Goal: Task Accomplishment & Management: Use online tool/utility

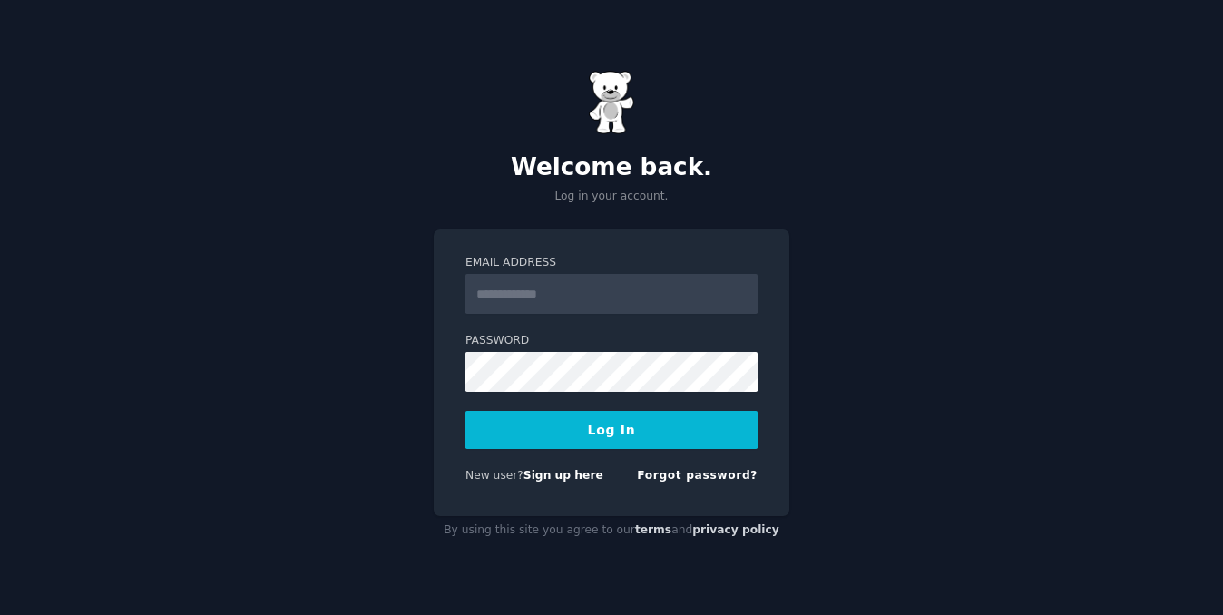
type input "**********"
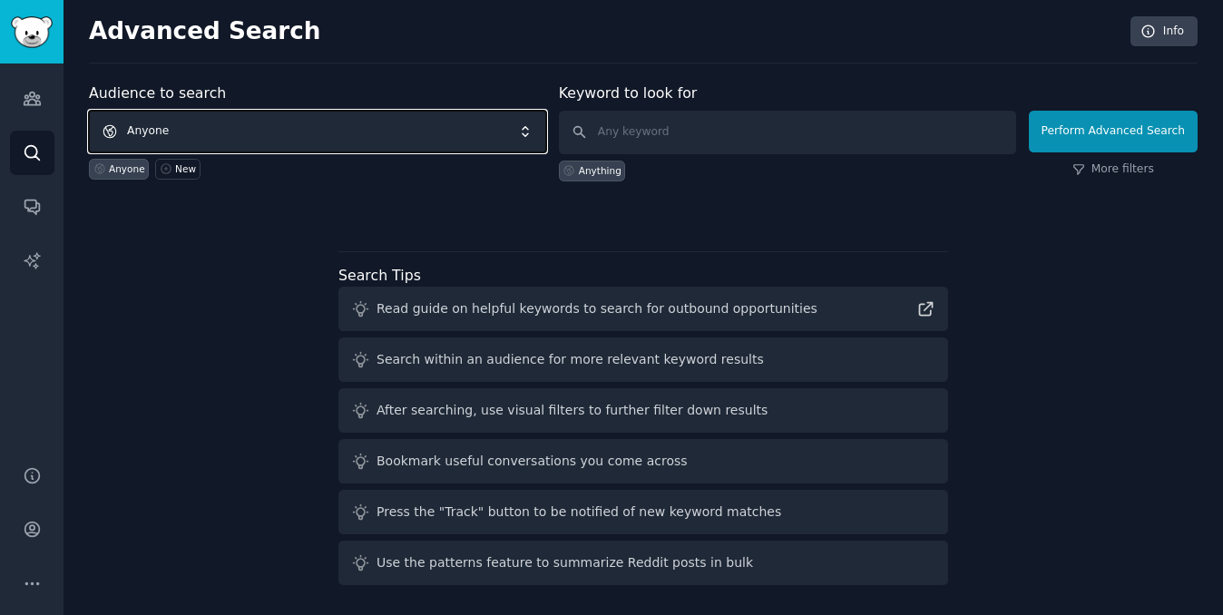
click at [496, 124] on span "Anyone" at bounding box center [317, 132] width 457 height 42
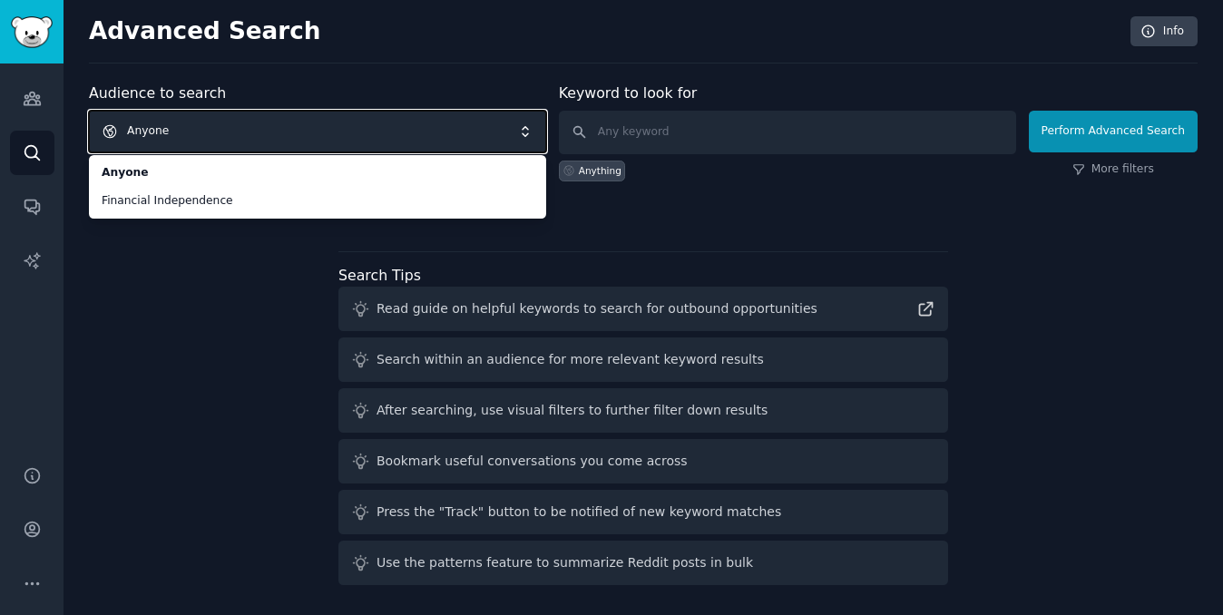
click at [343, 90] on div "Audience to search Anyone Anyone Financial Independence Anyone New" at bounding box center [317, 132] width 457 height 99
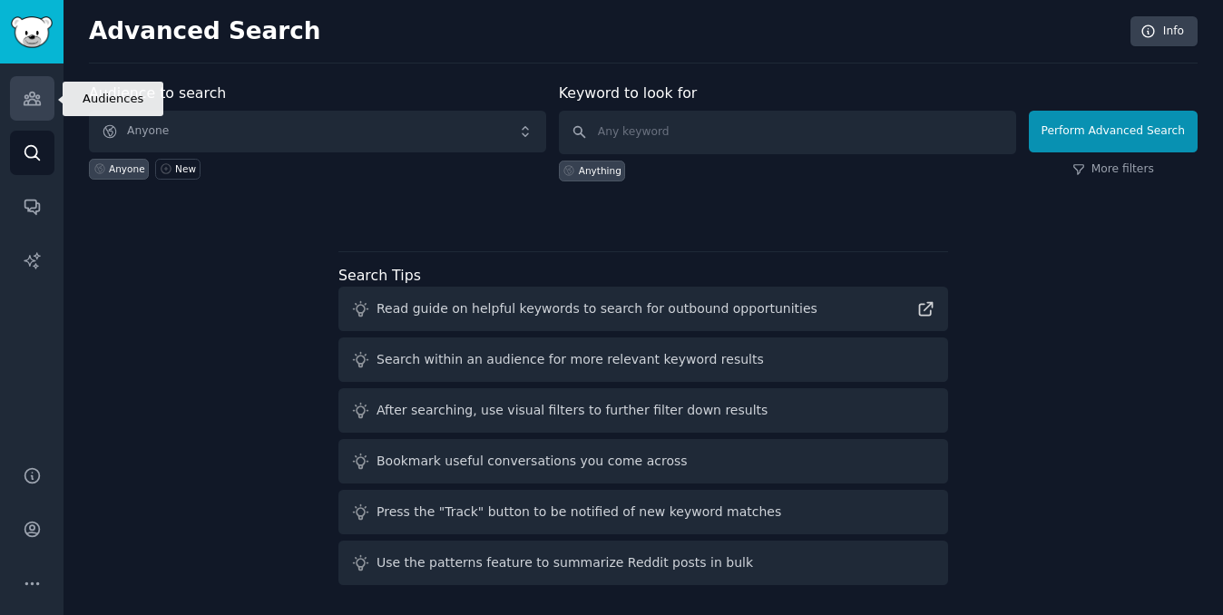
click at [34, 99] on icon "Sidebar" at bounding box center [32, 99] width 16 height 13
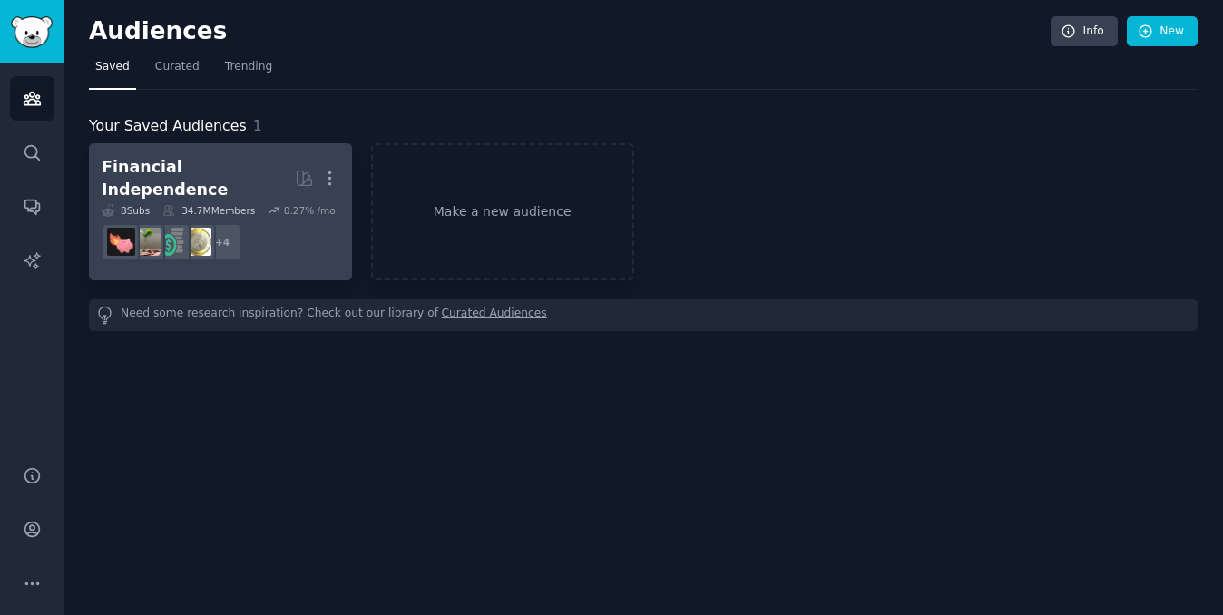
click at [251, 171] on div "Financial Independence" at bounding box center [198, 178] width 193 height 44
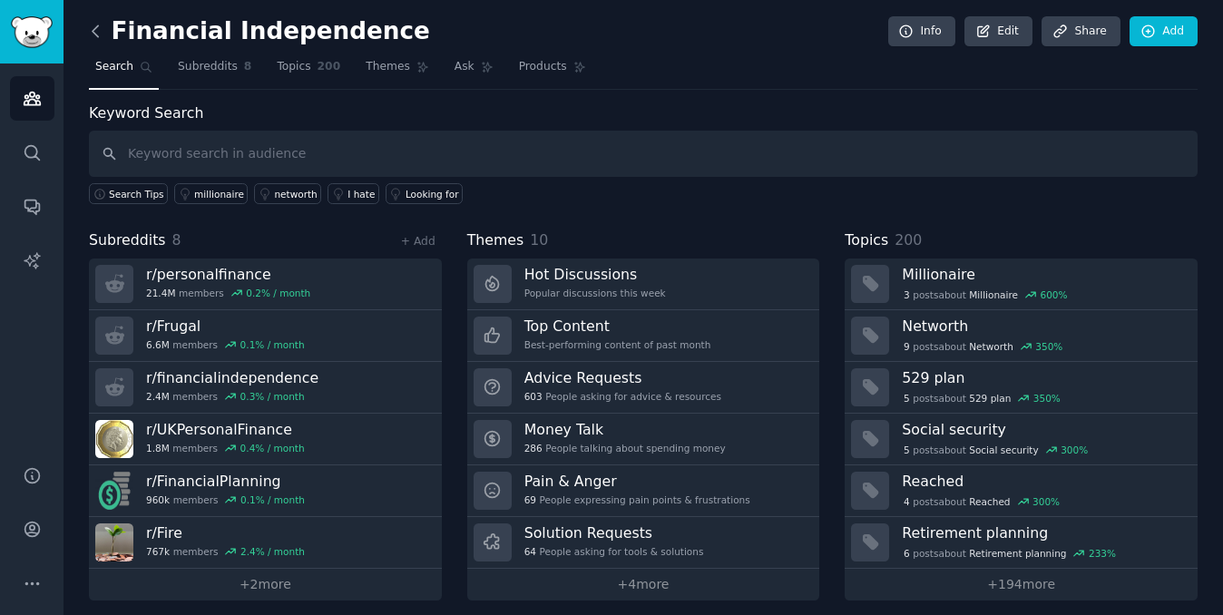
click at [100, 33] on icon at bounding box center [95, 31] width 19 height 19
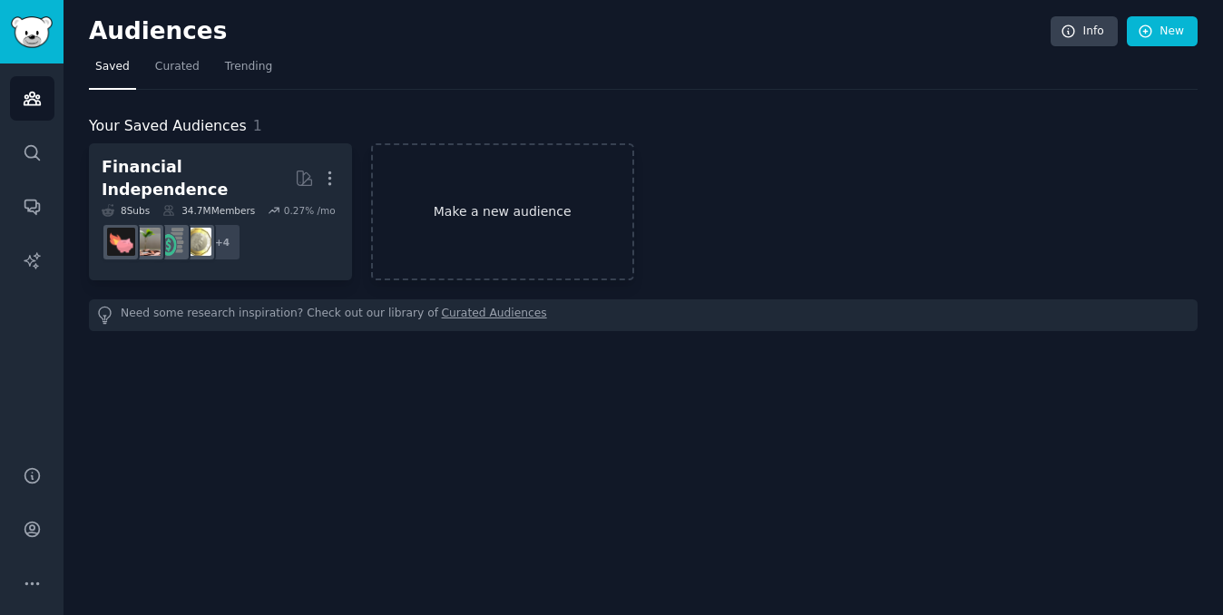
click at [522, 214] on link "Make a new audience" at bounding box center [502, 211] width 263 height 137
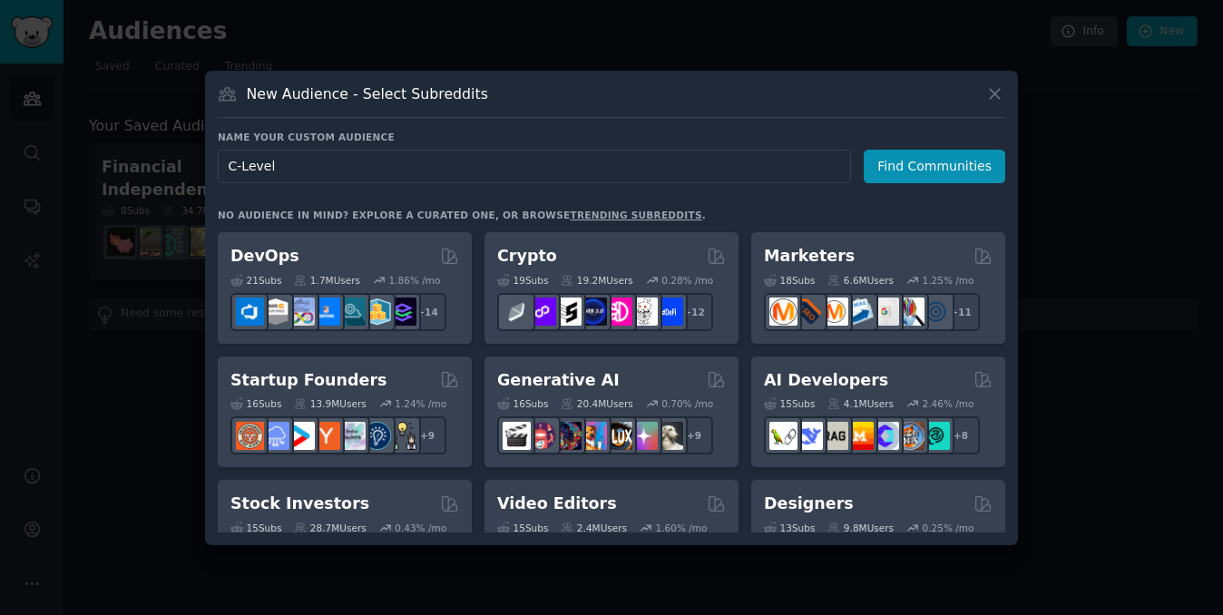
scroll to position [132, 0]
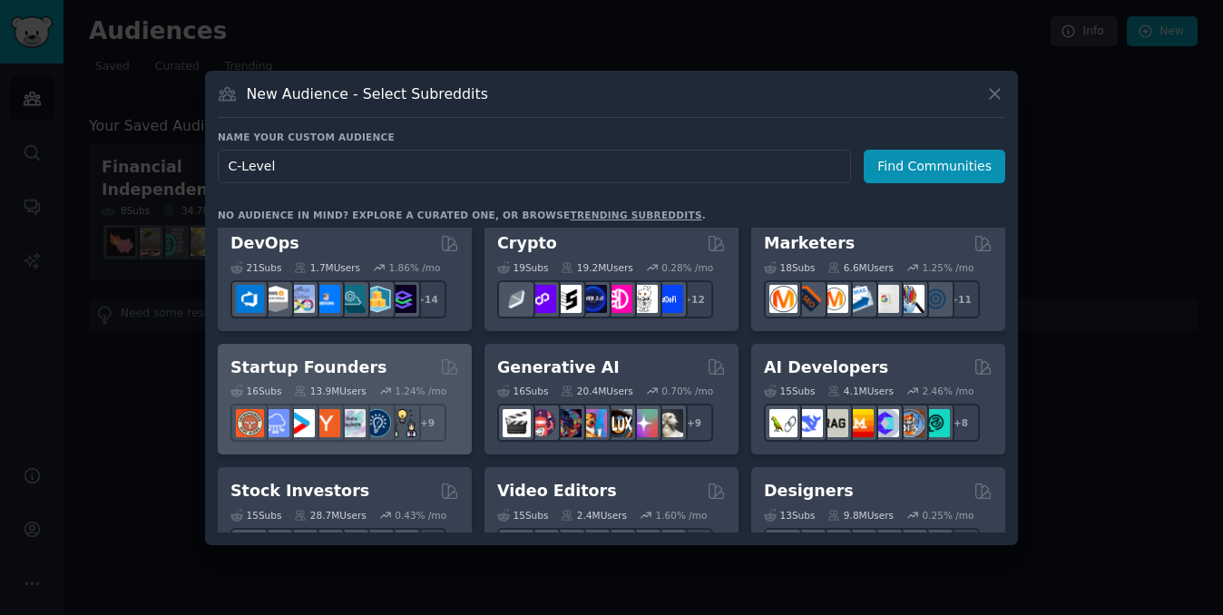
type input "C-Level"
click at [413, 375] on div "Startup Founders" at bounding box center [344, 368] width 229 height 23
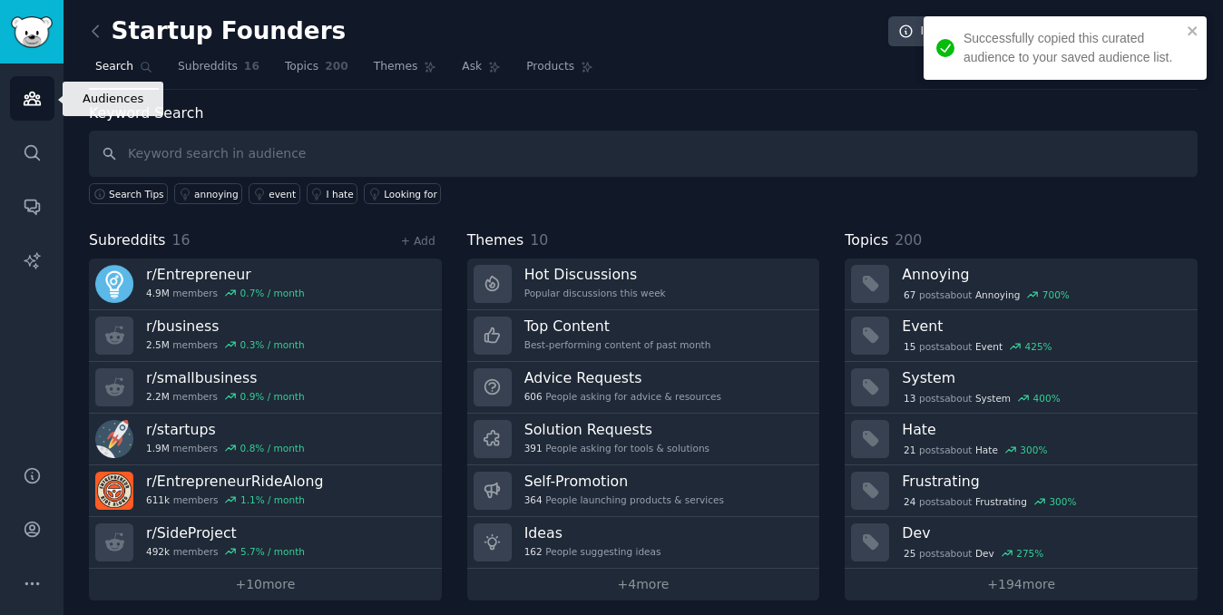
click at [24, 99] on icon "Sidebar" at bounding box center [32, 98] width 19 height 19
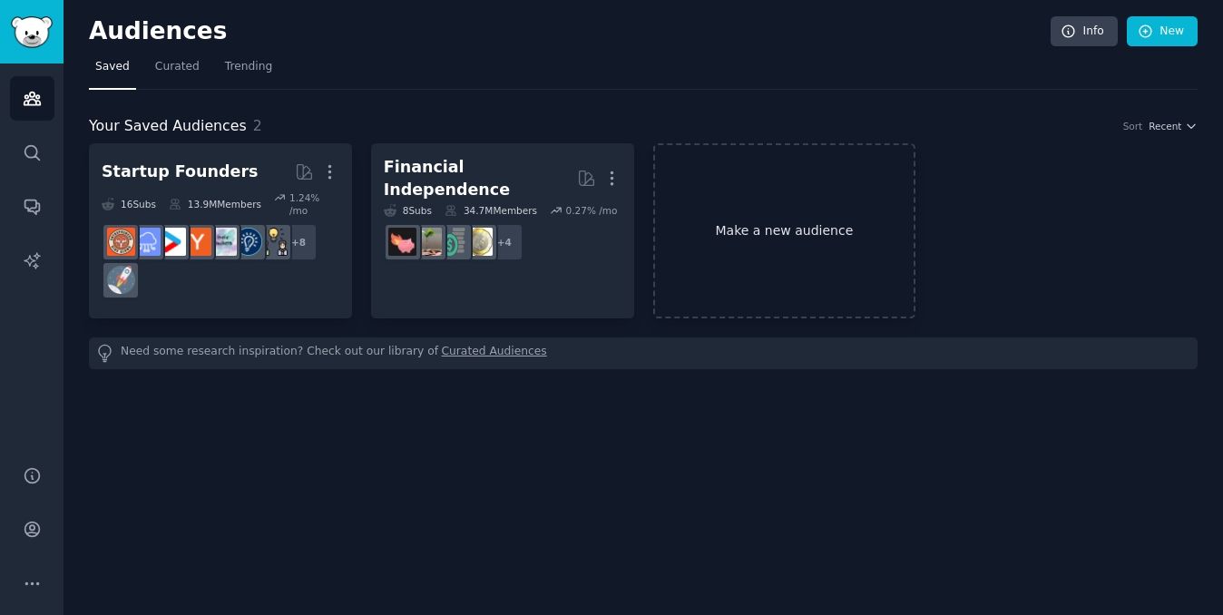
click at [738, 220] on link "Make a new audience" at bounding box center [784, 230] width 263 height 175
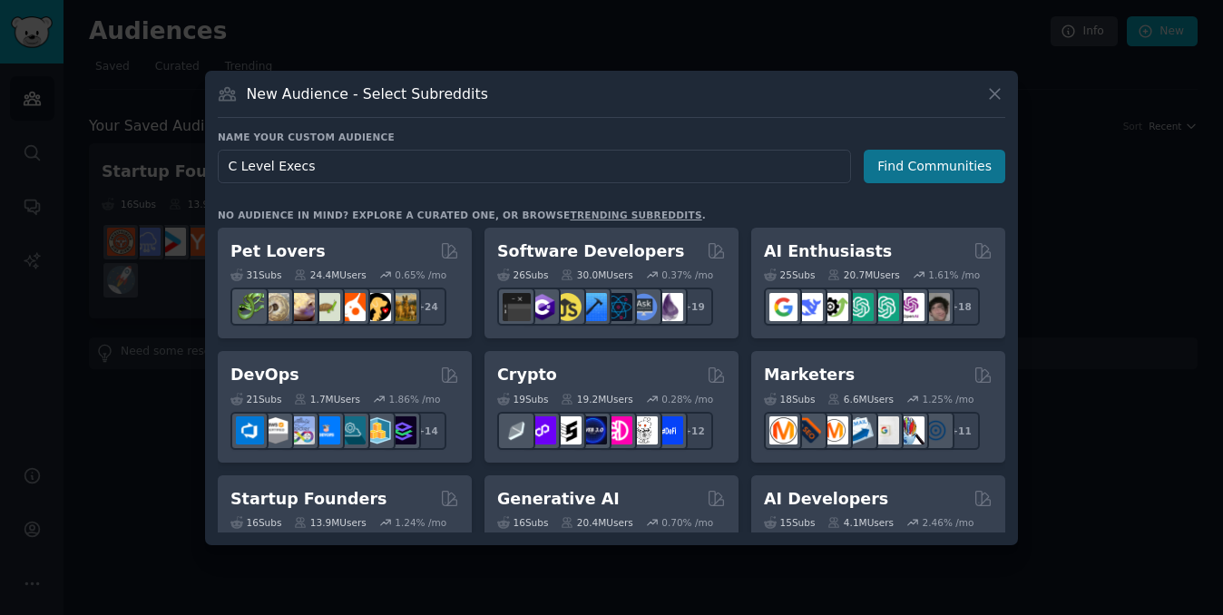
type input "C Level Execs"
click at [918, 171] on button "Find Communities" at bounding box center [935, 167] width 142 height 34
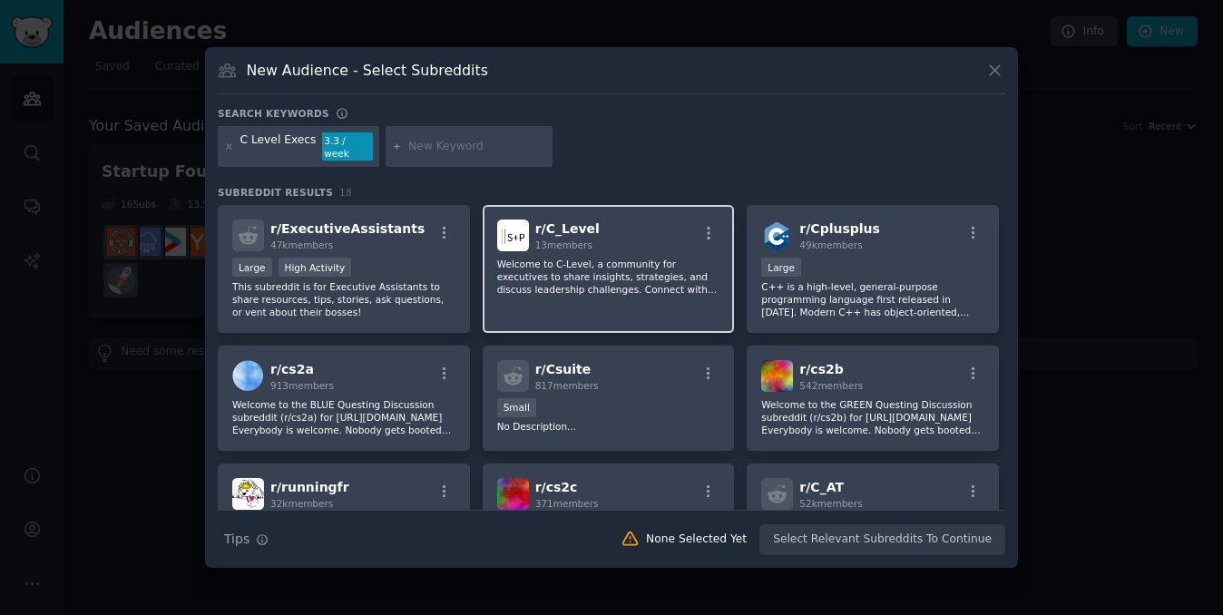
click at [648, 271] on p "Welcome to C-Level, a community for executives to share insights, strategies, a…" at bounding box center [608, 277] width 223 height 38
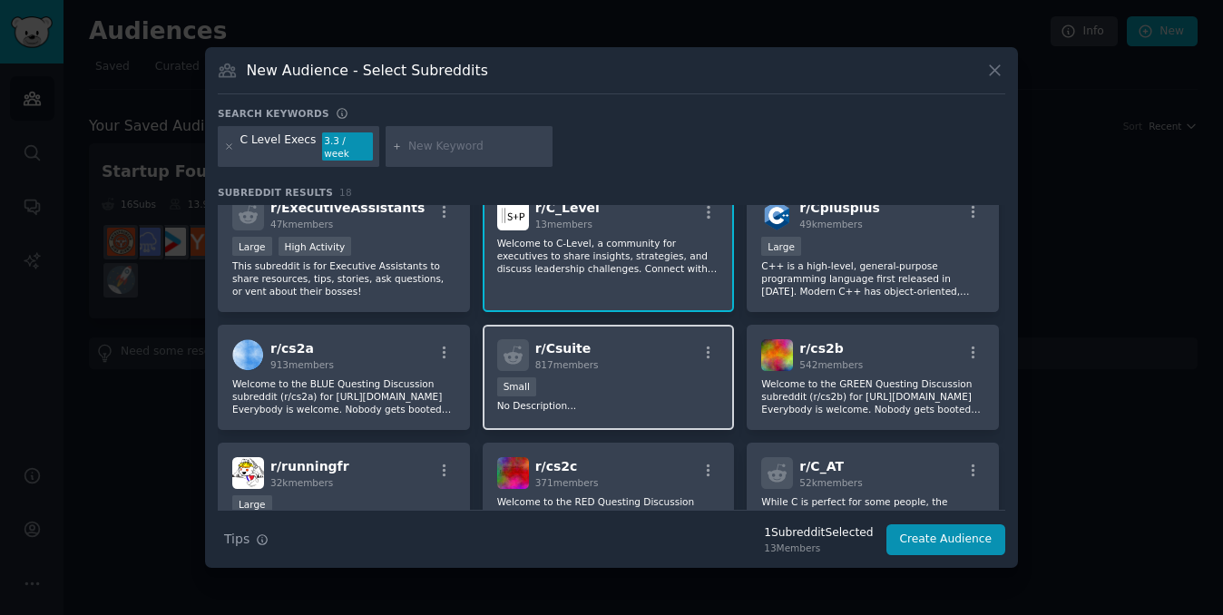
scroll to position [26, 0]
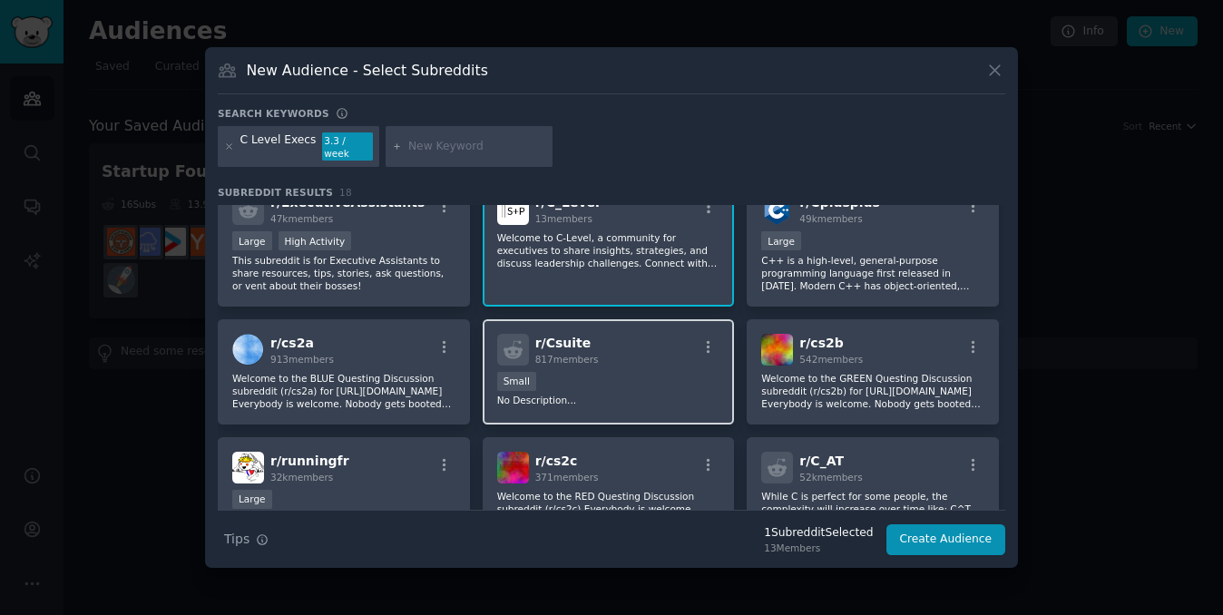
click at [610, 374] on div "Small" at bounding box center [608, 383] width 223 height 23
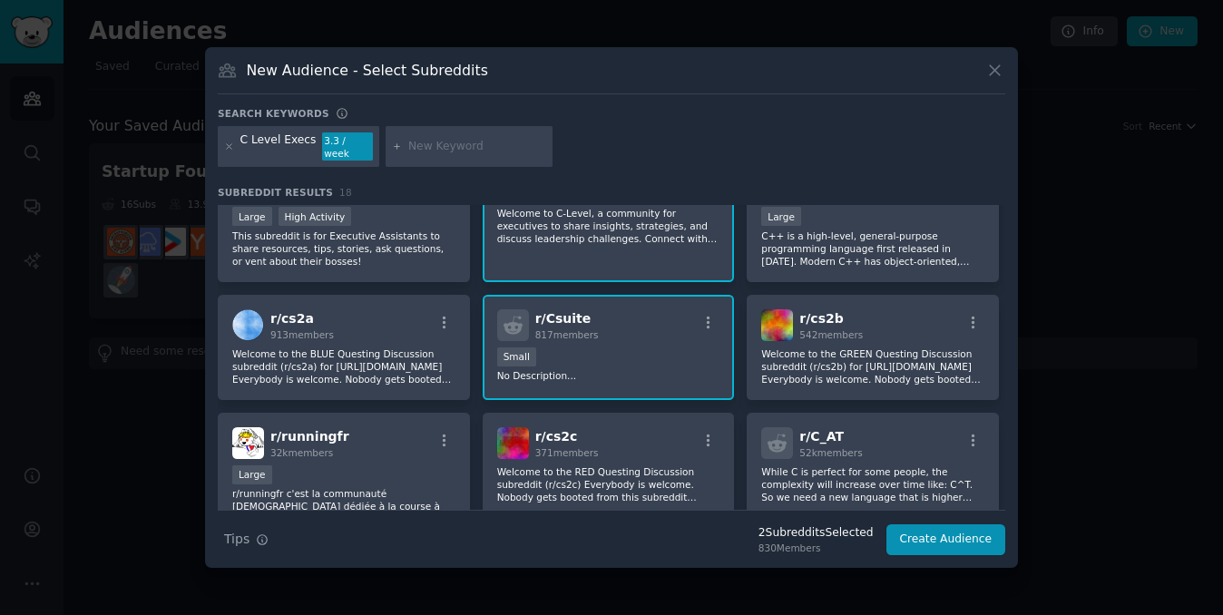
scroll to position [0, 0]
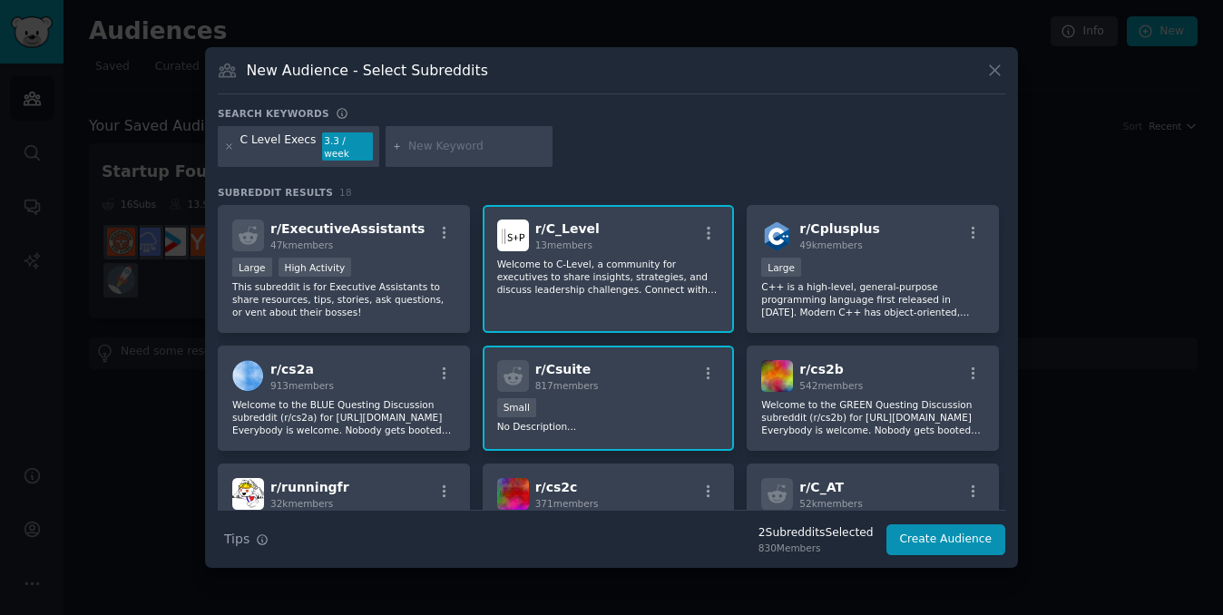
click at [424, 151] on input "text" at bounding box center [477, 147] width 138 height 16
type input "CXO"
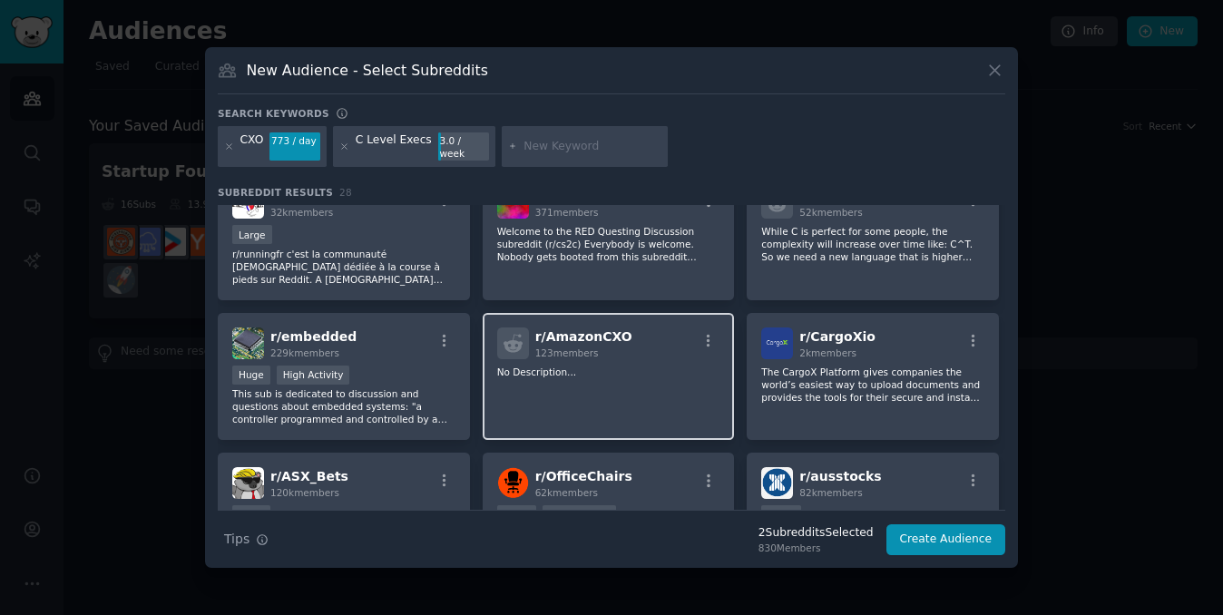
scroll to position [434, 0]
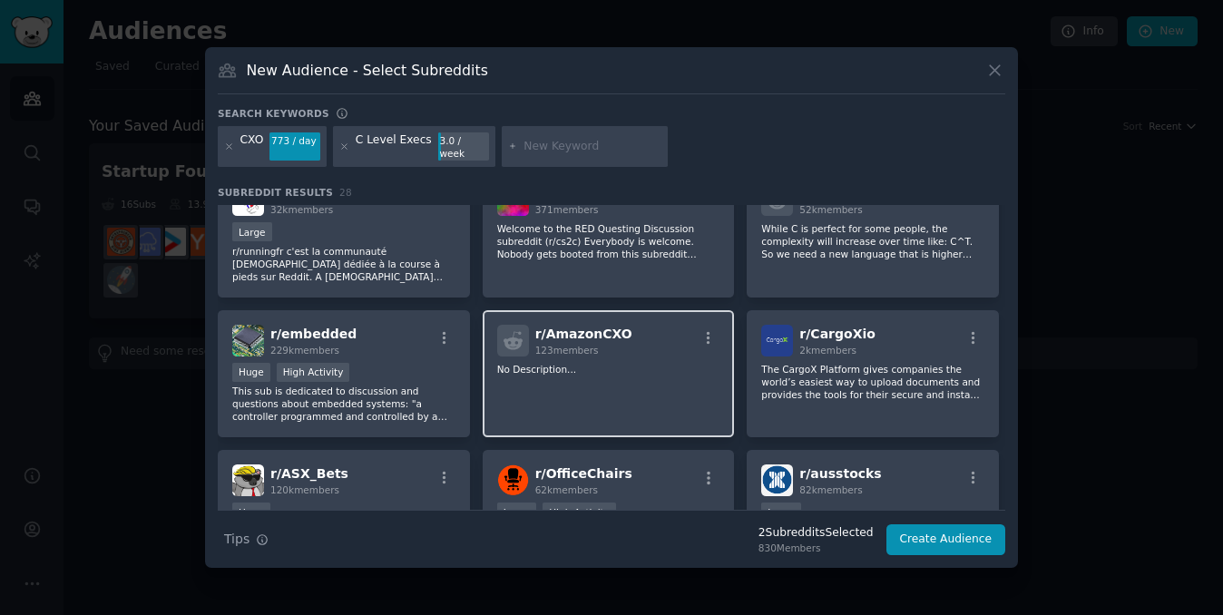
click at [557, 397] on div "r/ AmazonCXO 123 members No Description..." at bounding box center [609, 374] width 252 height 128
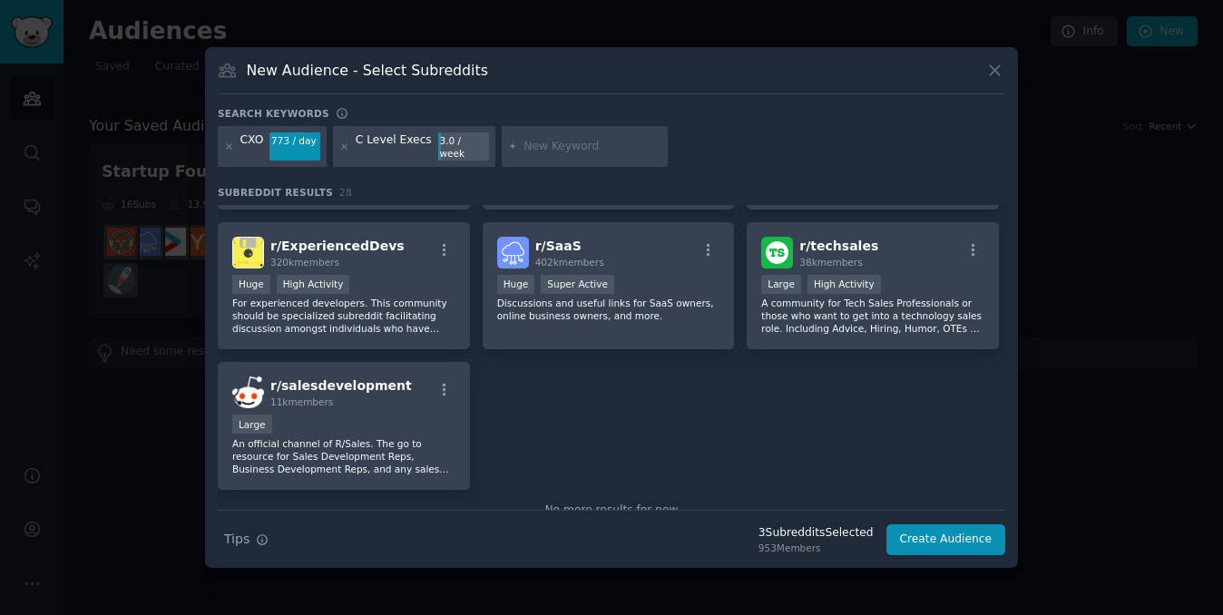
scroll to position [1086, 0]
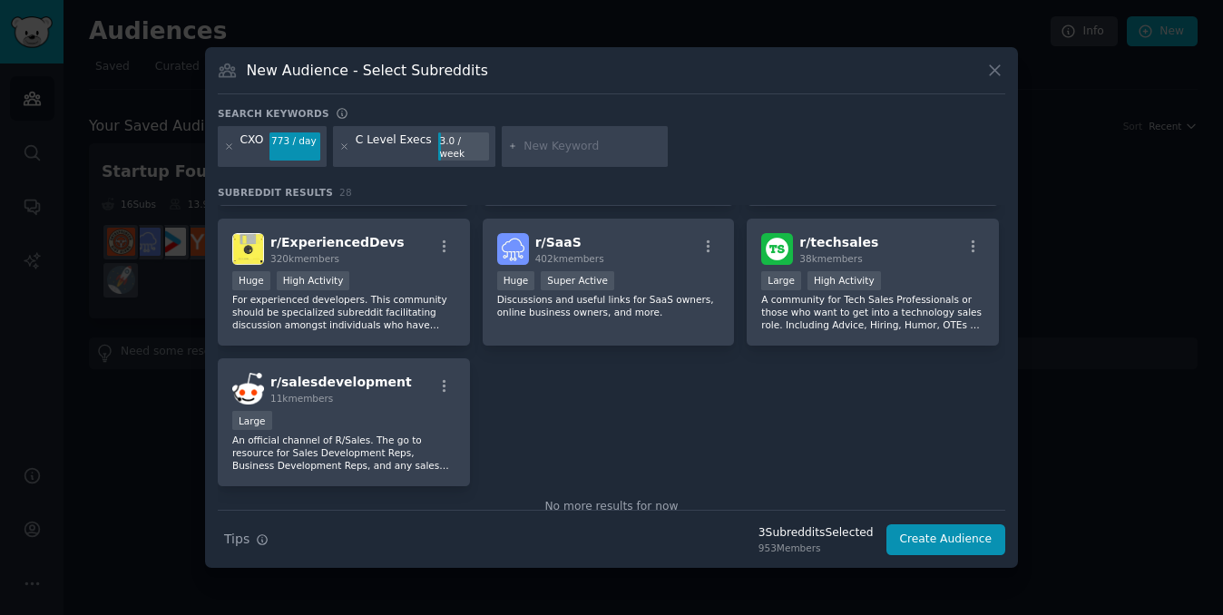
click at [528, 149] on input "text" at bounding box center [592, 147] width 138 height 16
type input "CRO"
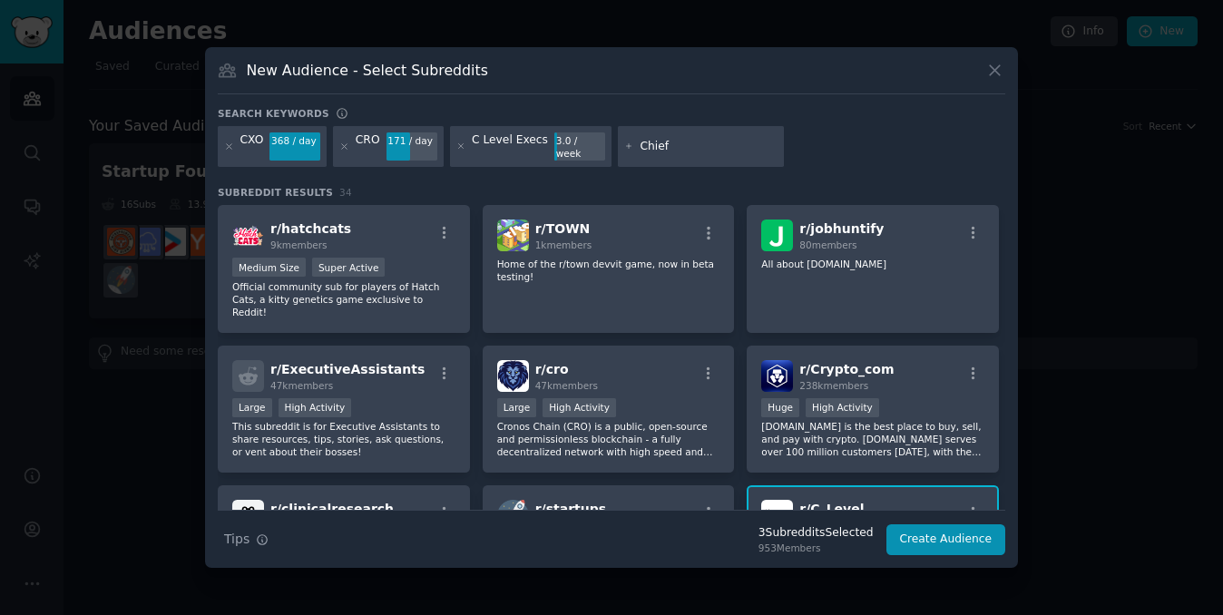
type input "Chief"
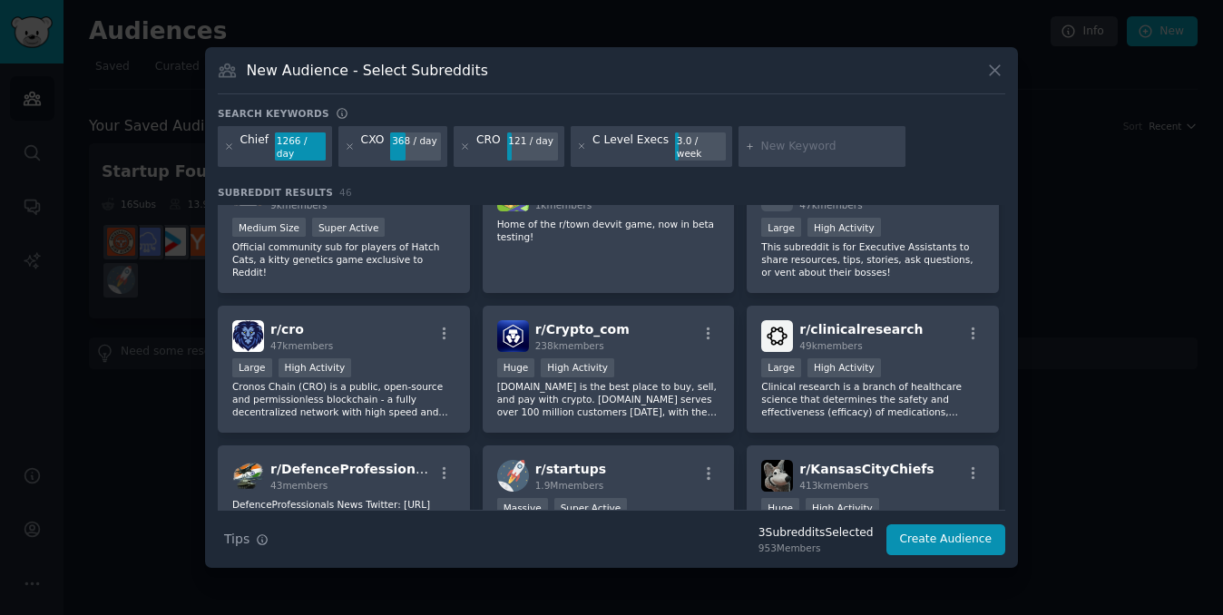
scroll to position [43, 0]
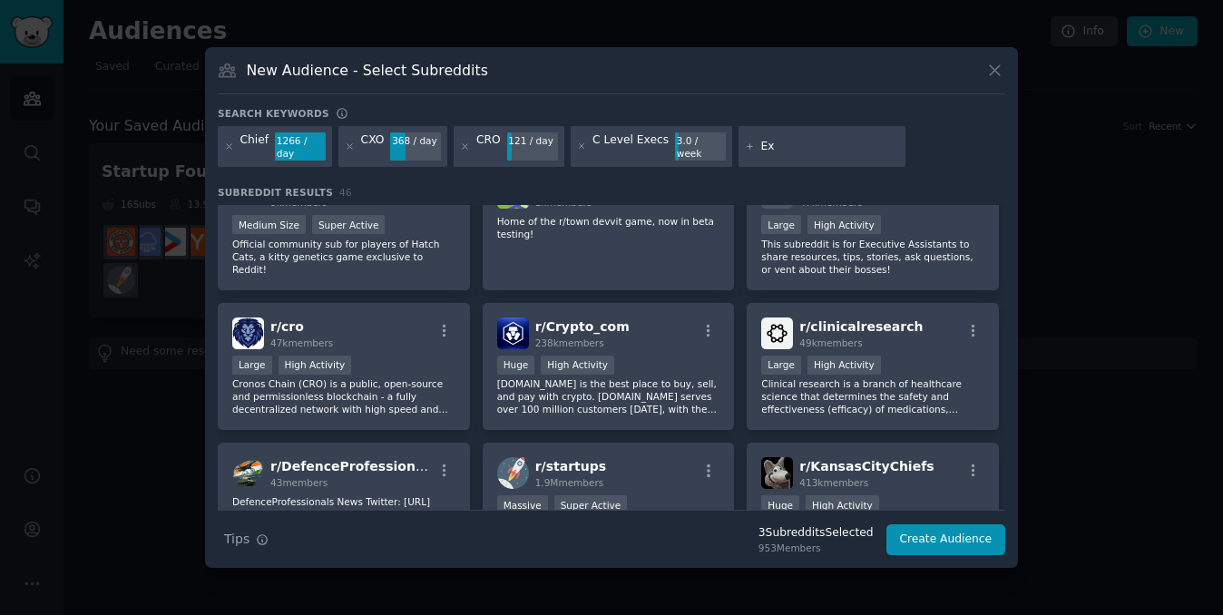
type input "E"
type input "Senior Executive"
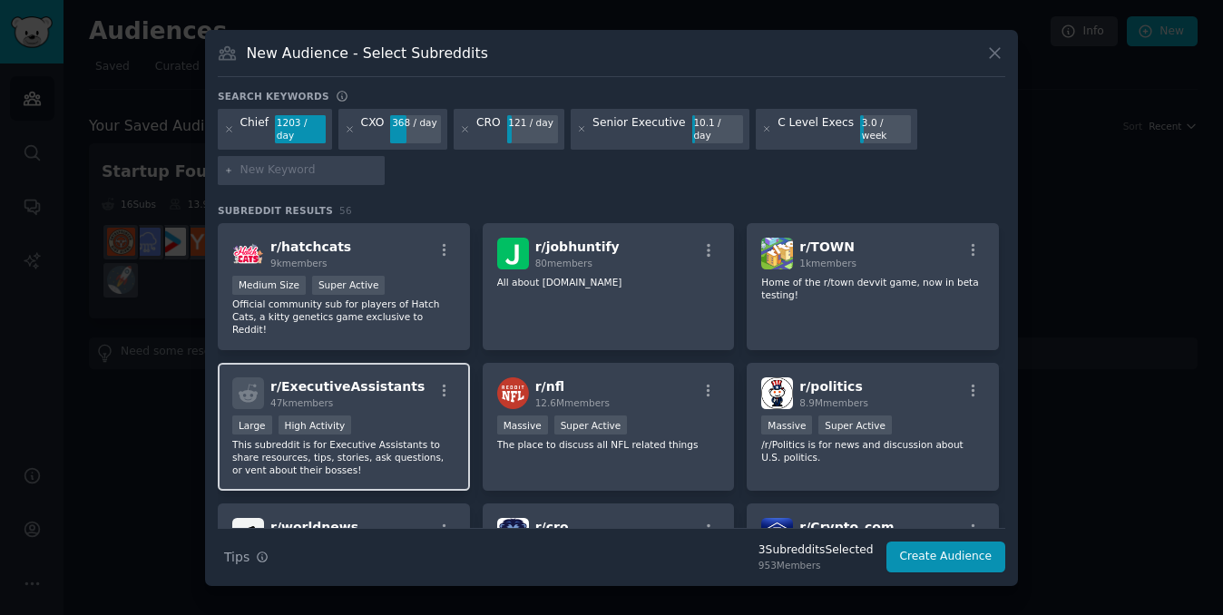
click at [410, 386] on div "r/ ExecutiveAssistants 47k members" at bounding box center [343, 393] width 223 height 32
click at [291, 164] on input "text" at bounding box center [309, 170] width 138 height 16
type input "CFO"
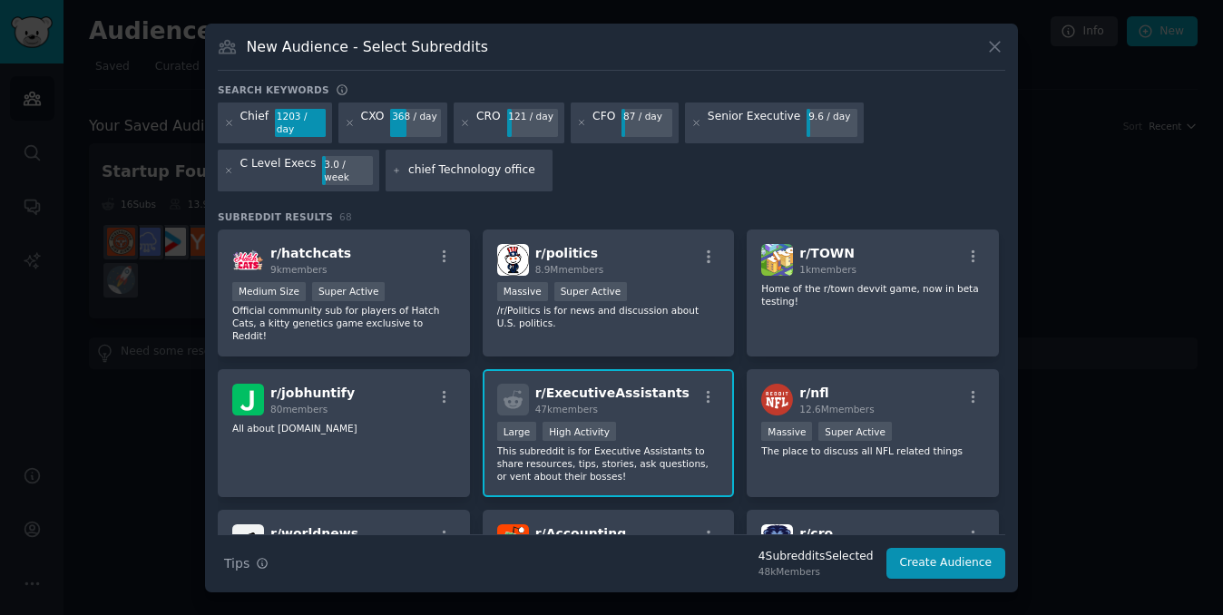
type input "chief Technology officer"
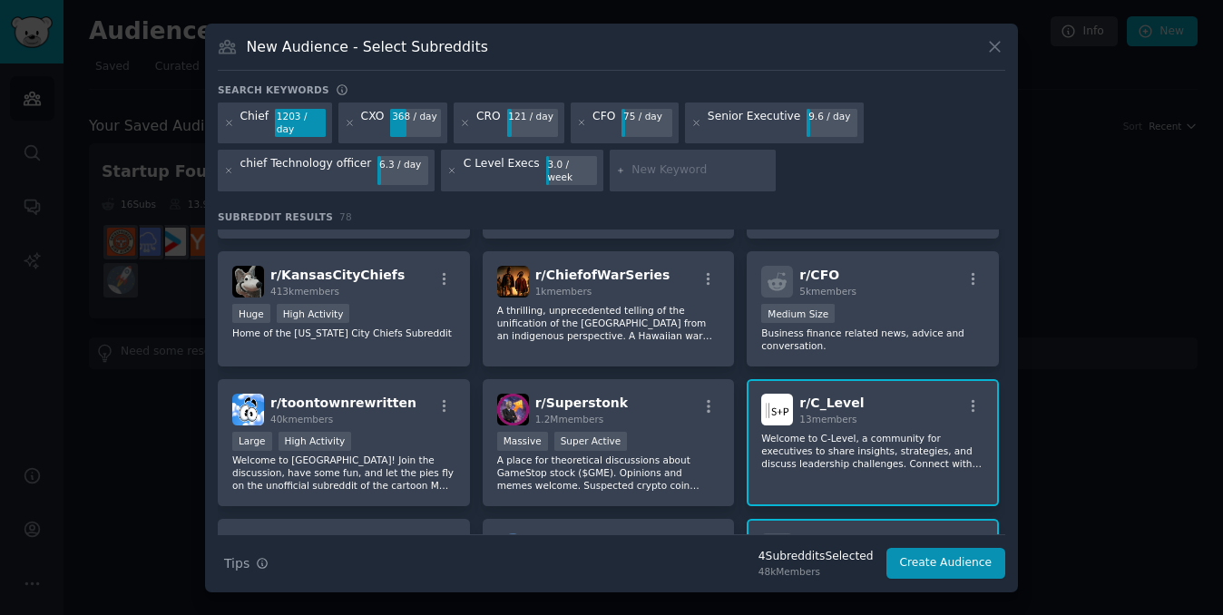
scroll to position [955, 0]
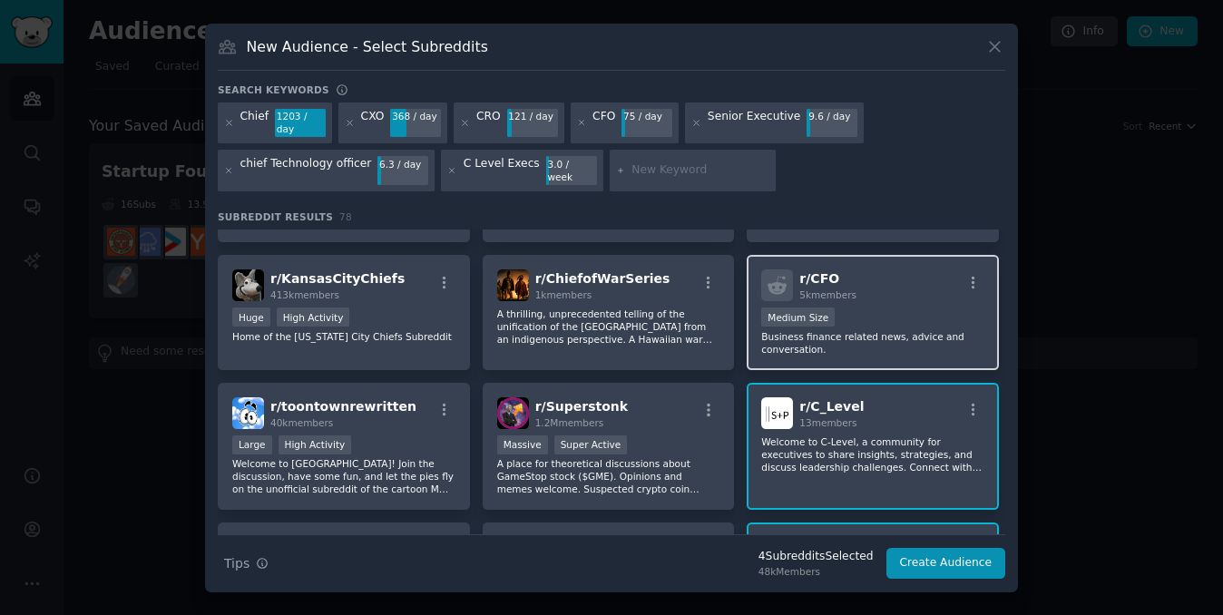
click at [824, 308] on div "Medium Size" at bounding box center [872, 319] width 223 height 23
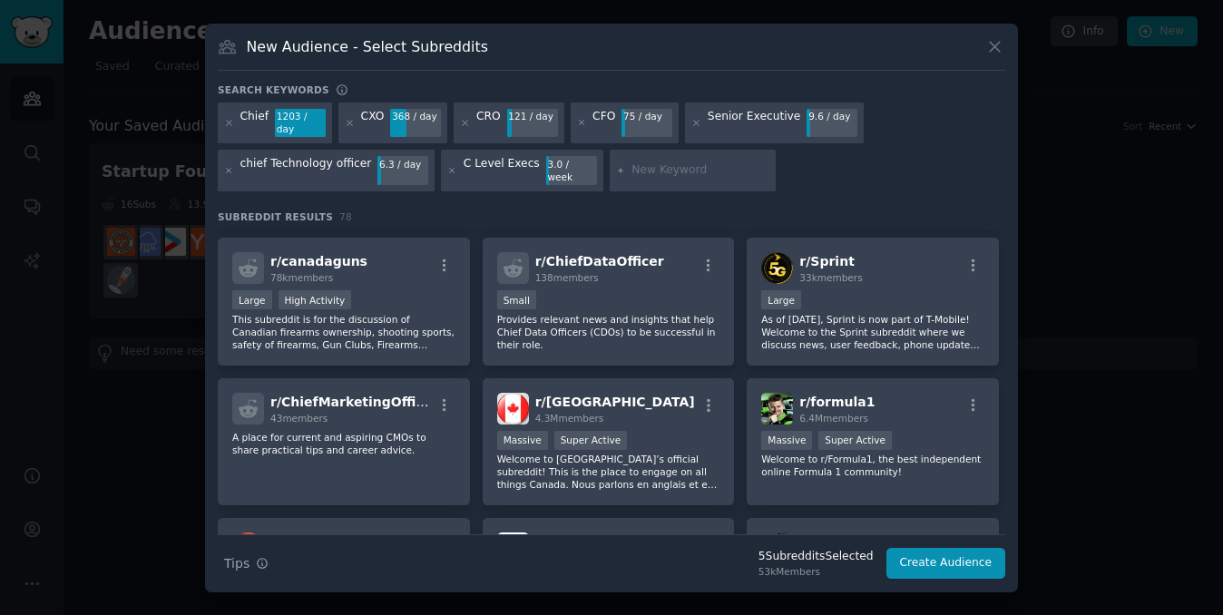
scroll to position [2911, 0]
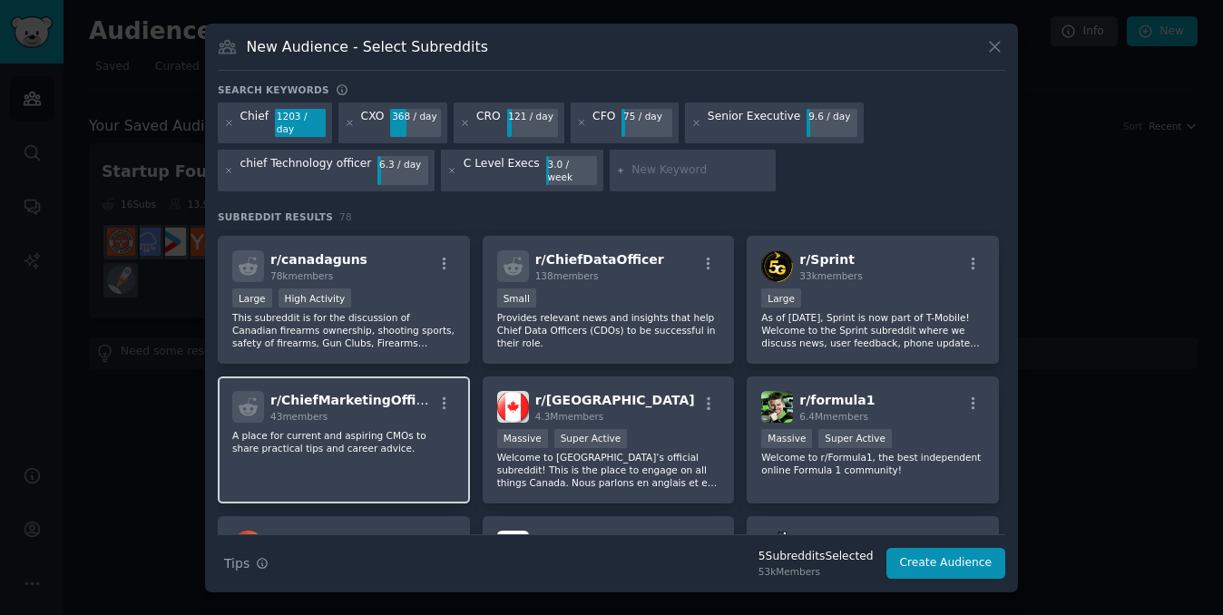
click at [387, 429] on p "A place for current and aspiring CMOs to share practical tips and career advice." at bounding box center [343, 441] width 223 height 25
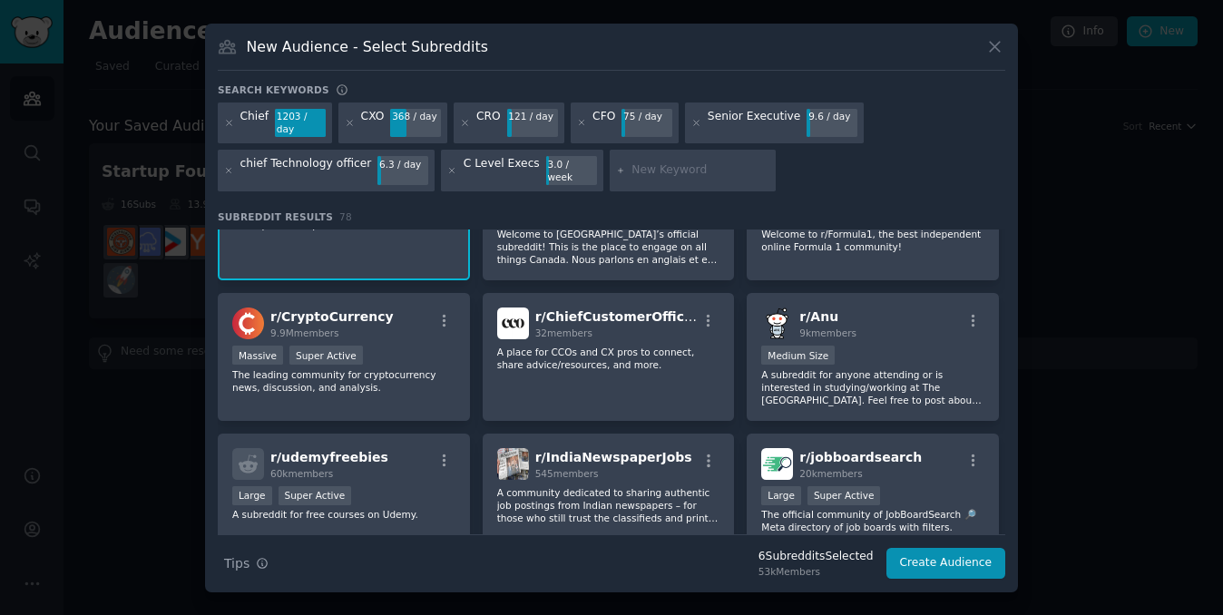
scroll to position [3141, 0]
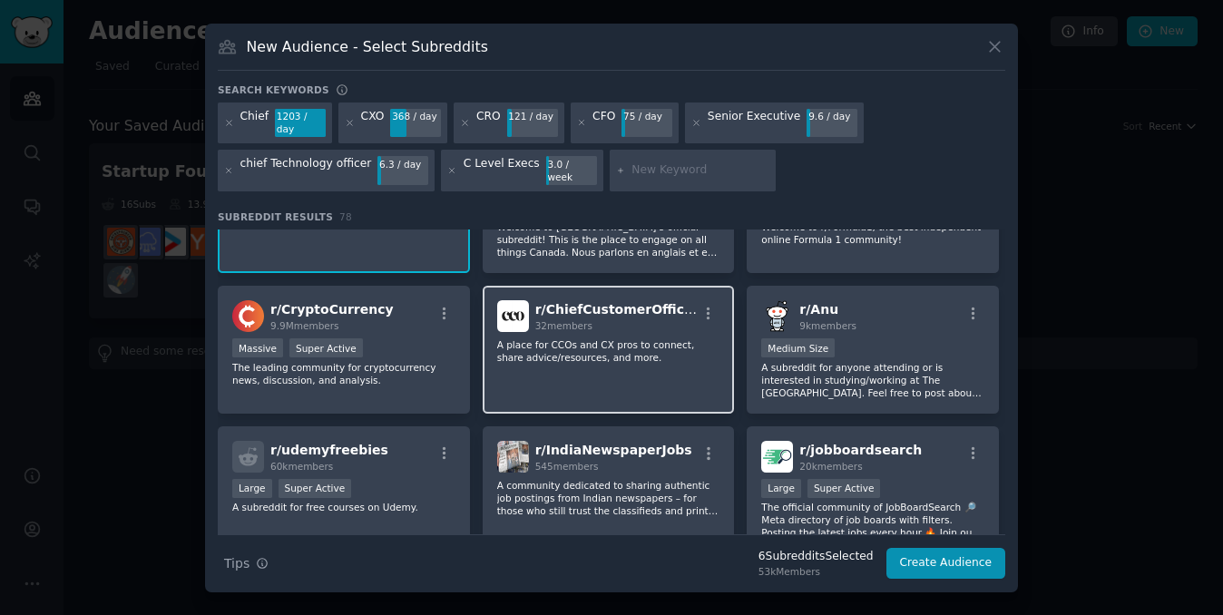
click at [540, 338] on p "A place for CCOs and CX pros to connect, share advice/resources, and more." at bounding box center [608, 350] width 223 height 25
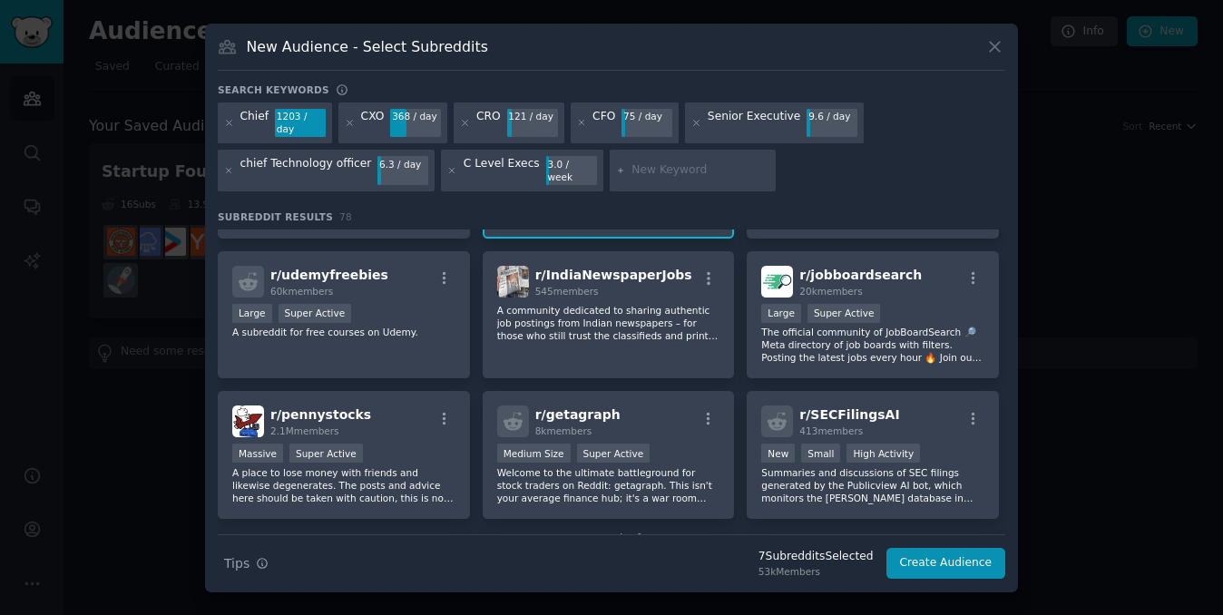
scroll to position [3339, 0]
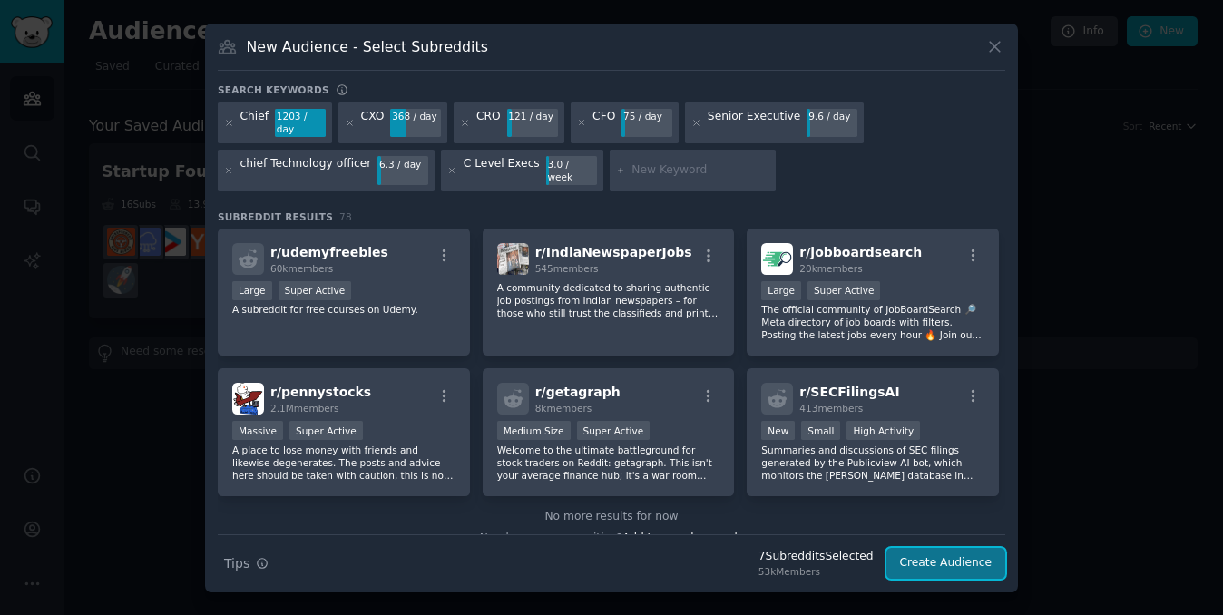
click at [921, 555] on button "Create Audience" at bounding box center [946, 563] width 120 height 31
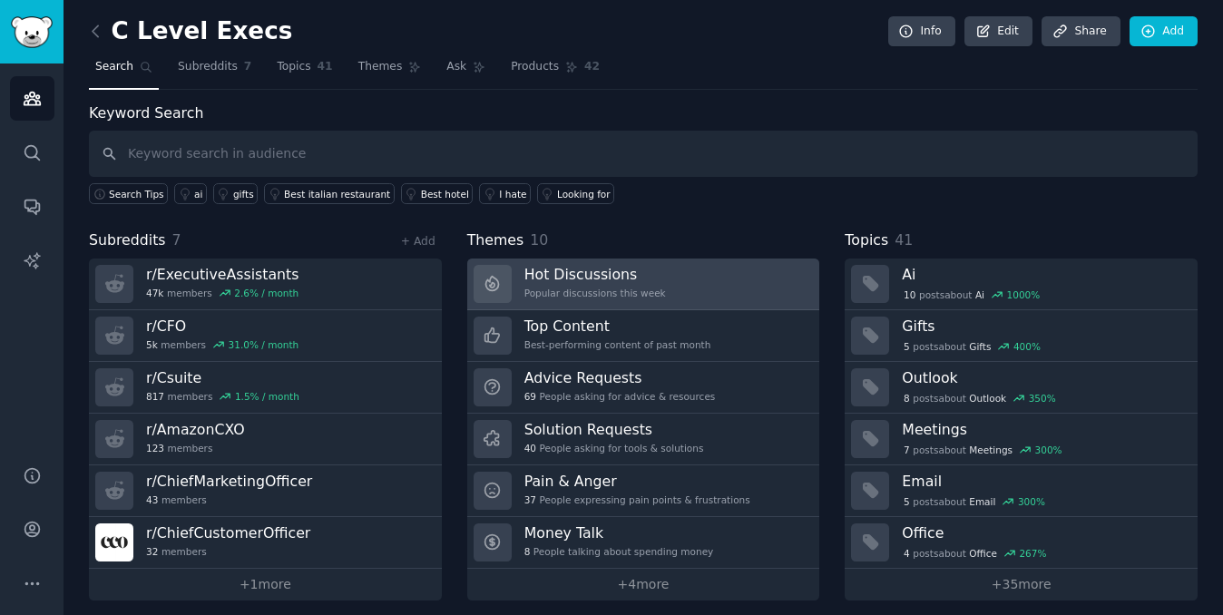
click at [698, 286] on link "Hot Discussions Popular discussions this week" at bounding box center [643, 285] width 353 height 52
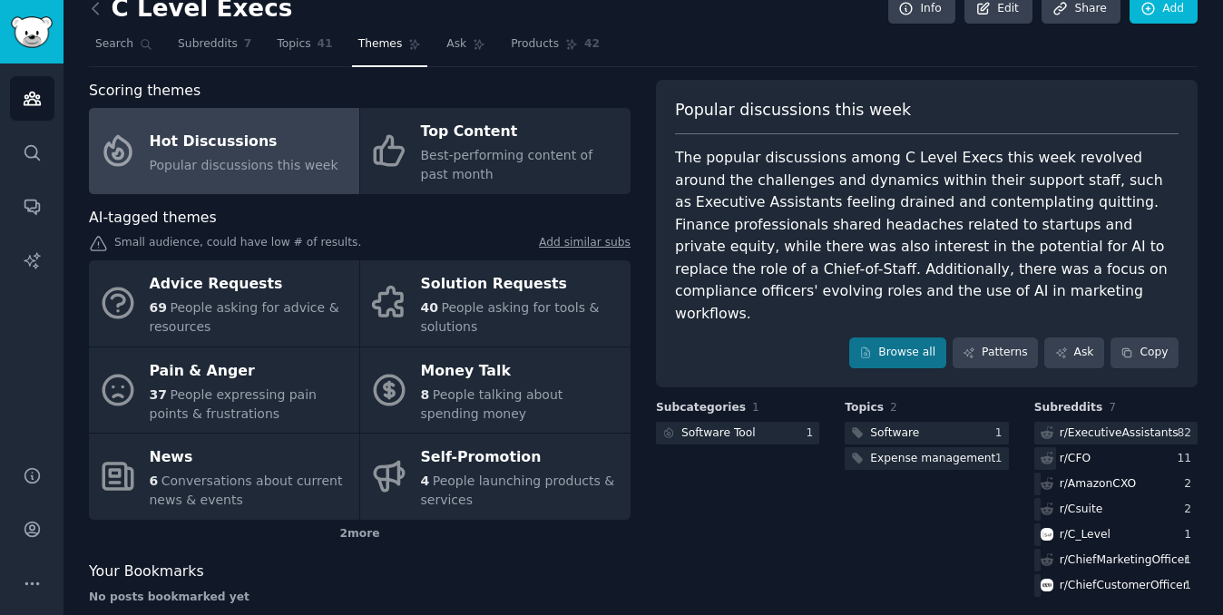
scroll to position [20, 0]
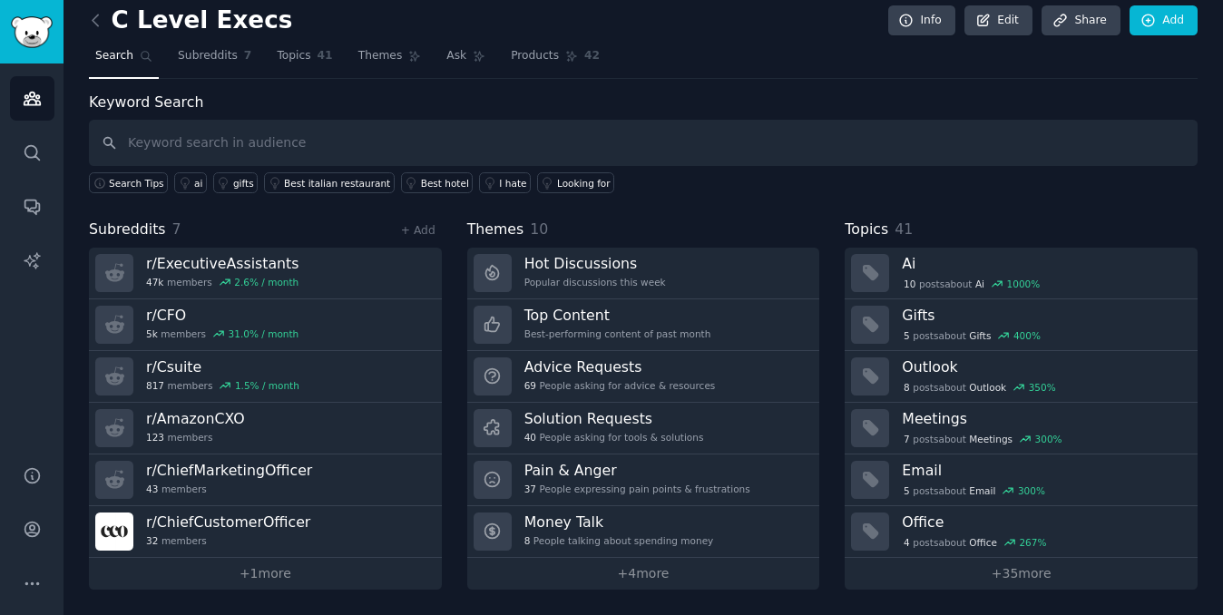
scroll to position [10, 0]
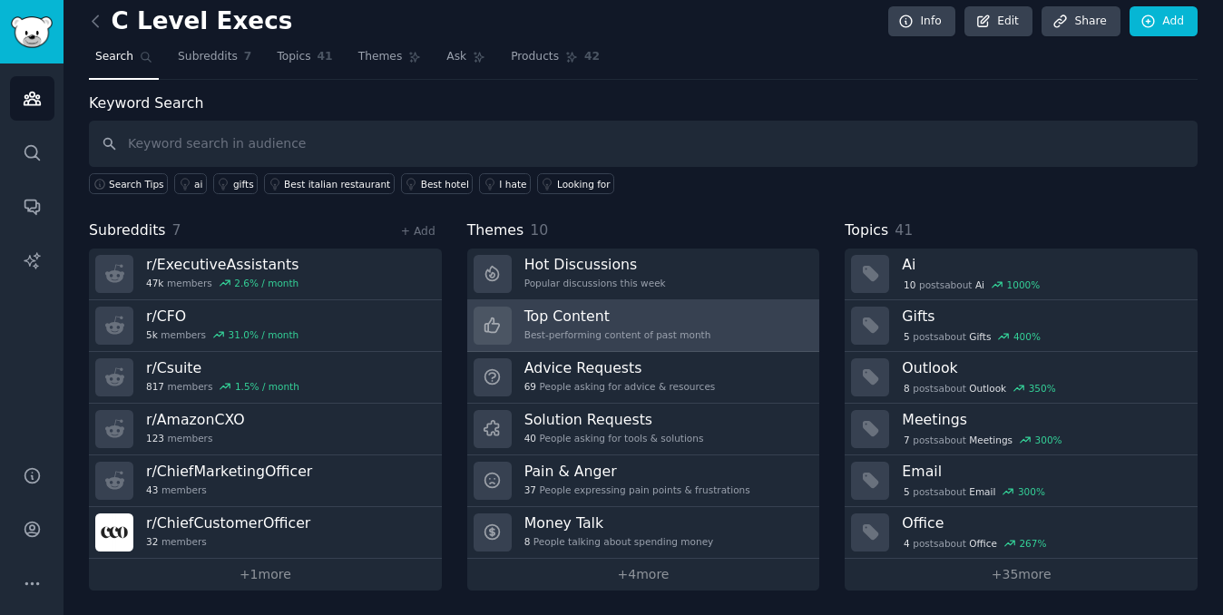
click at [567, 325] on div "Top Content Best-performing content of past month" at bounding box center [617, 326] width 187 height 38
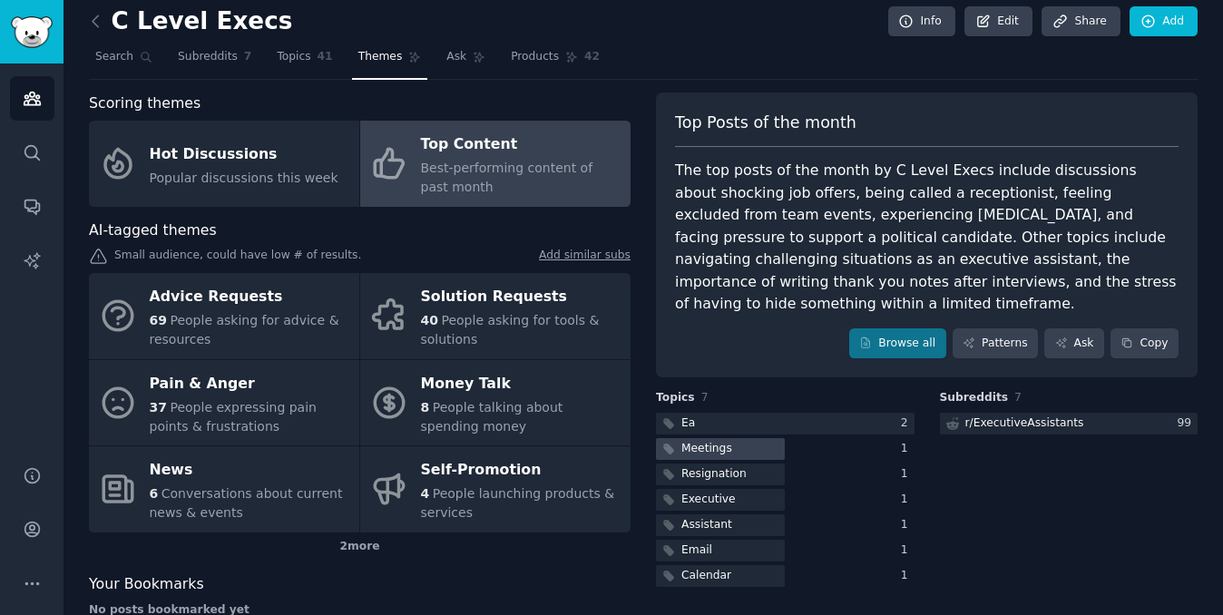
click at [716, 447] on div "Meetings" at bounding box center [706, 449] width 51 height 16
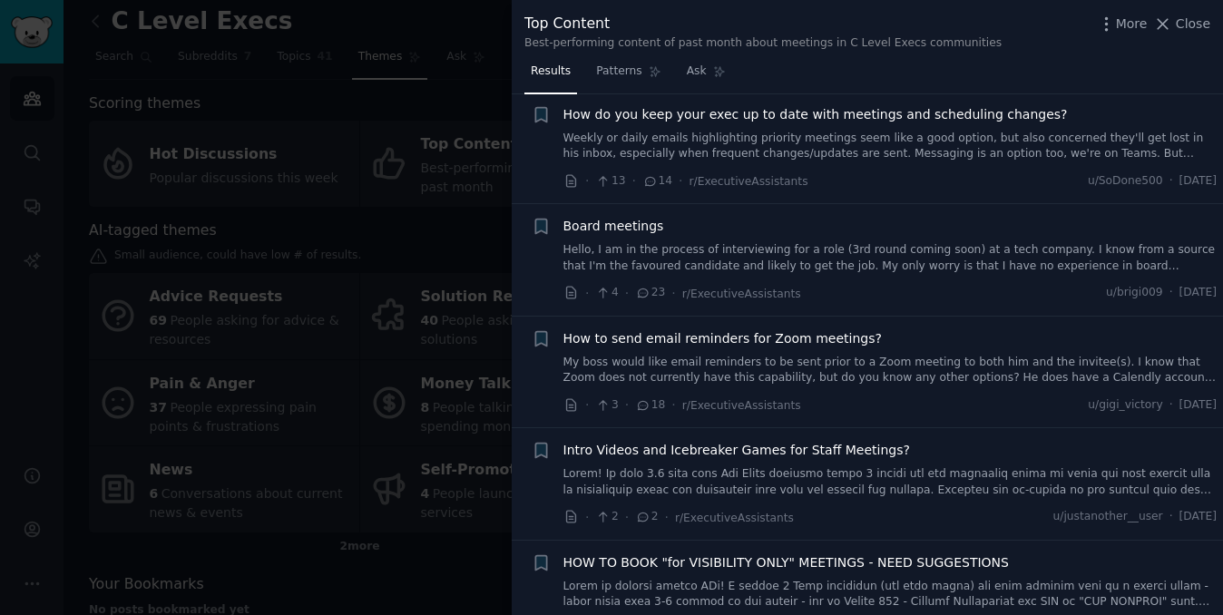
scroll to position [62, 0]
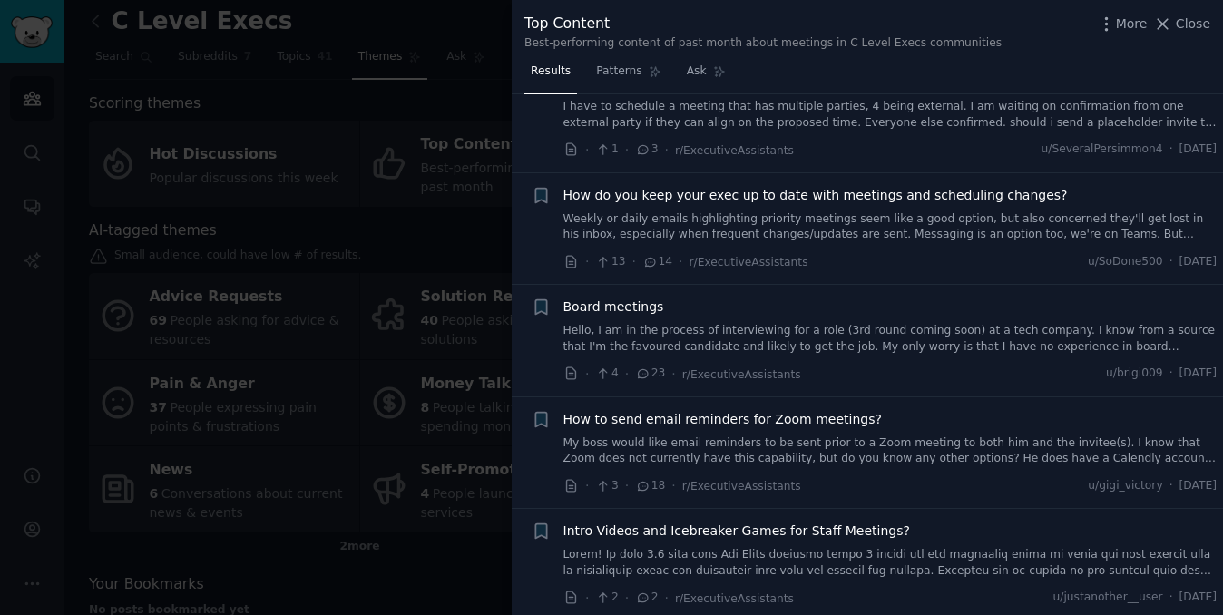
click at [1154, 20] on div "More Close" at bounding box center [1153, 24] width 113 height 23
click at [1181, 22] on span "Close" at bounding box center [1193, 24] width 34 height 19
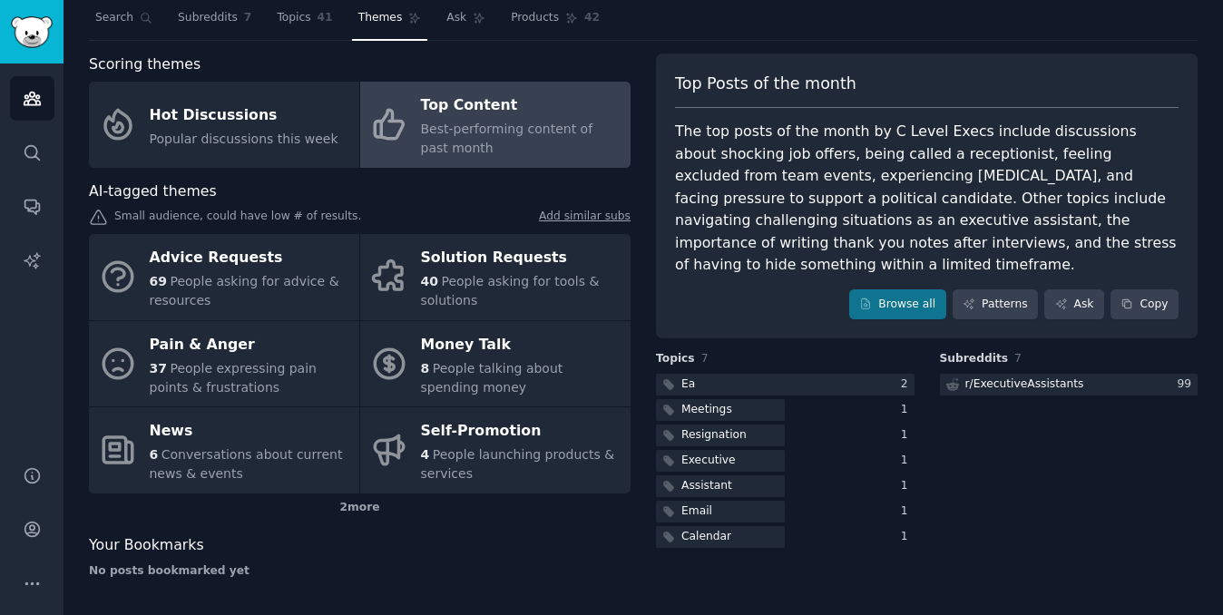
scroll to position [51, 0]
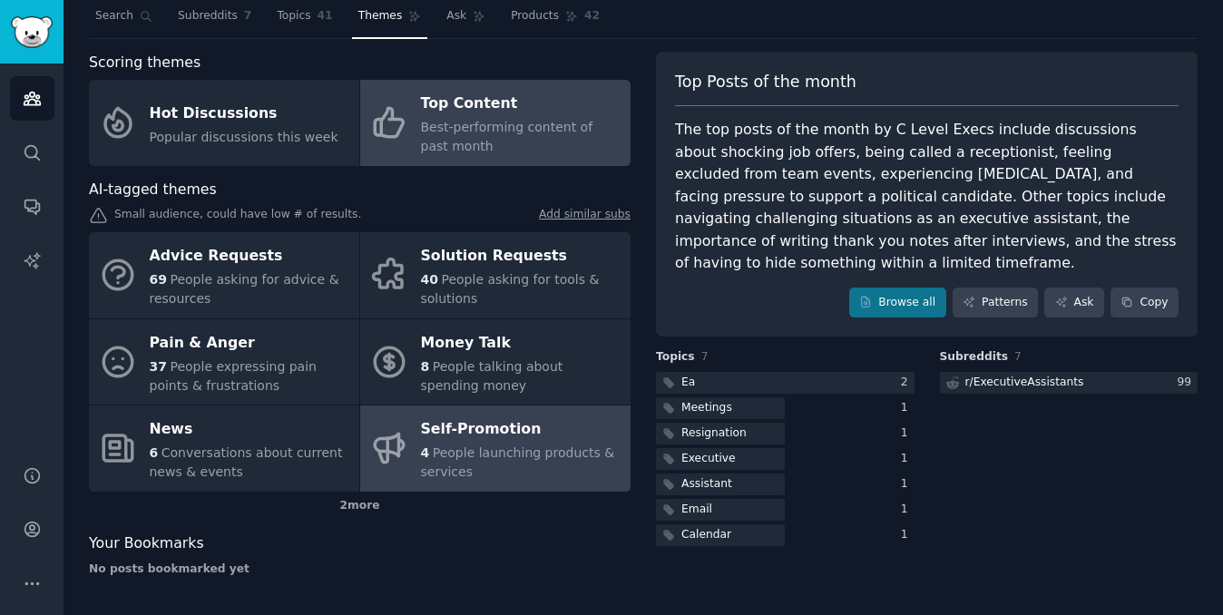
click at [526, 432] on div "Self-Promotion" at bounding box center [521, 429] width 200 height 29
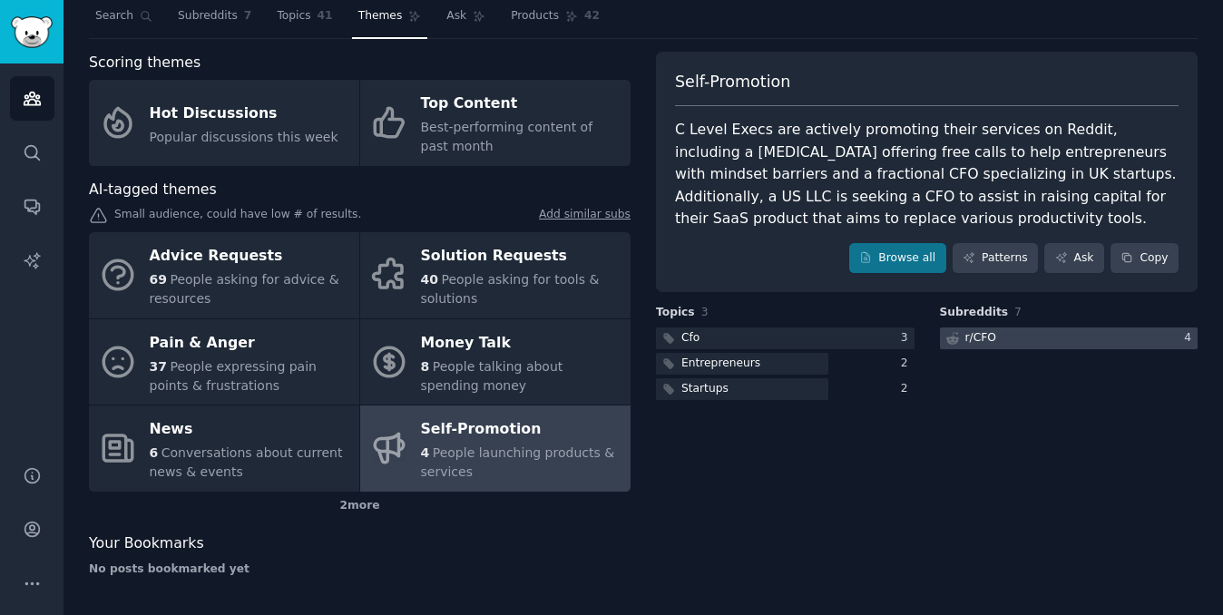
click at [977, 334] on div "r/ CFO" at bounding box center [980, 338] width 31 height 16
